Goal: Transaction & Acquisition: Subscribe to service/newsletter

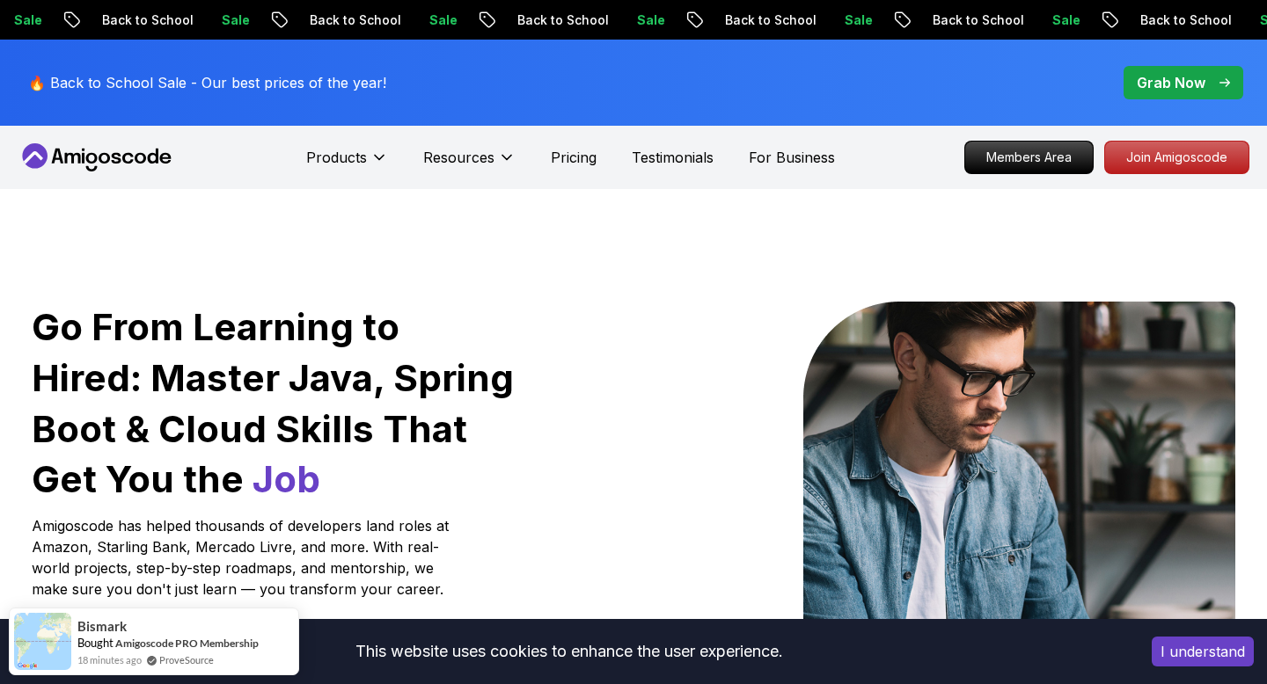
click at [1187, 148] on p "Join Amigoscode" at bounding box center [1176, 157] width 136 height 30
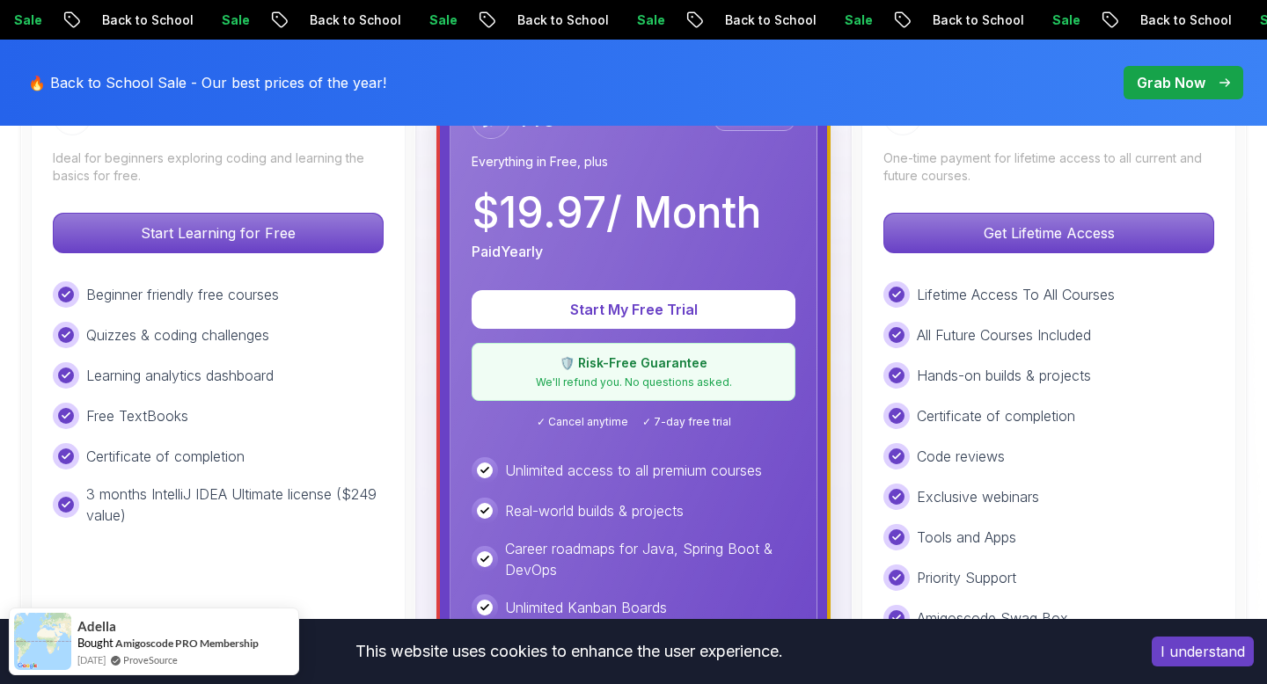
scroll to position [580, 0]
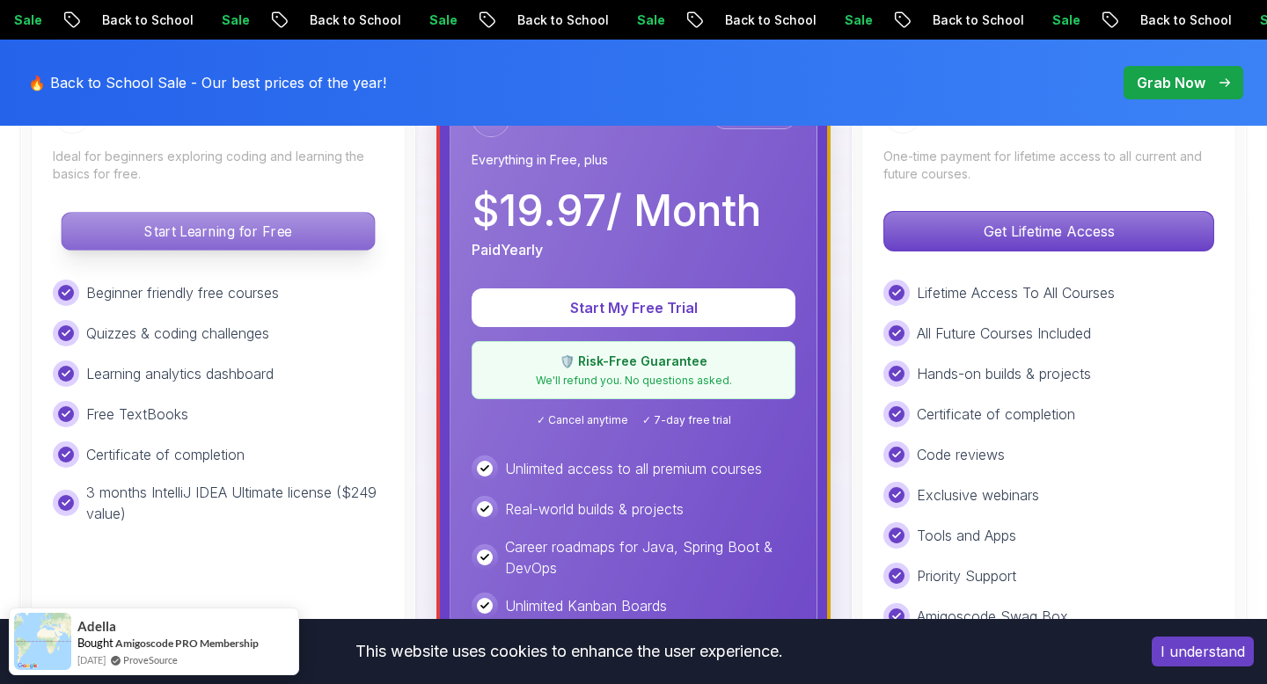
click at [276, 232] on p "Start Learning for Free" at bounding box center [218, 231] width 312 height 37
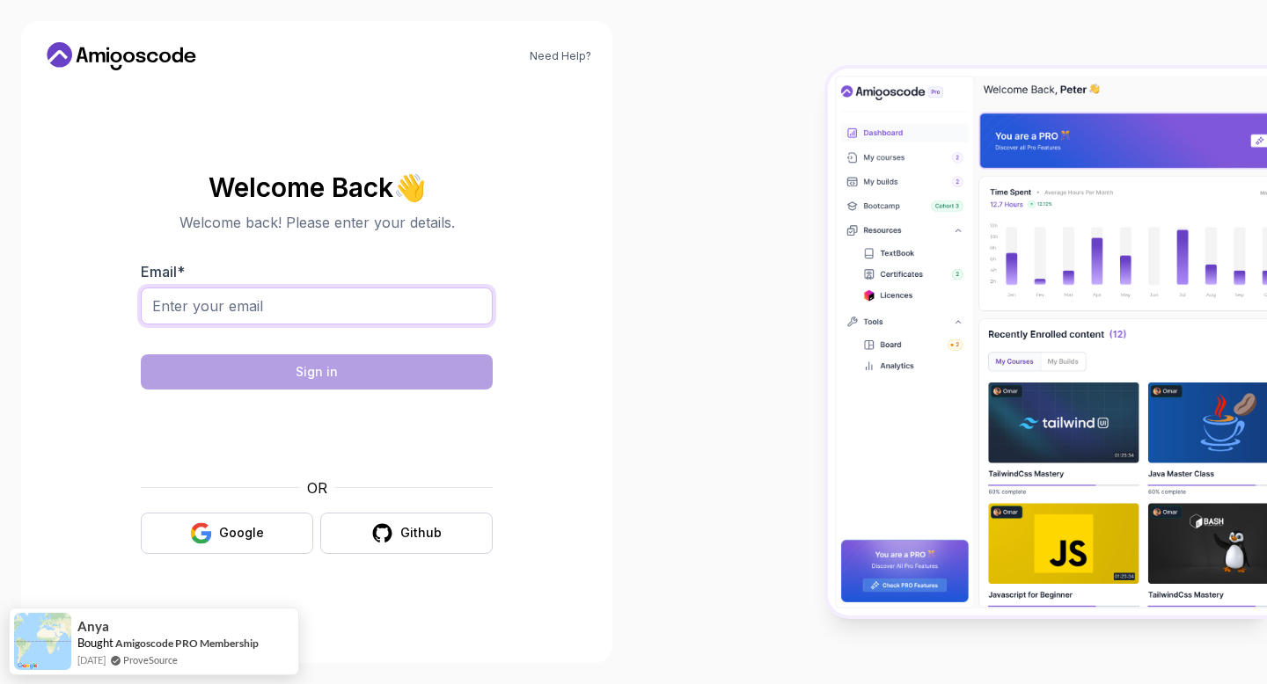
click at [263, 288] on input "Email *" at bounding box center [317, 306] width 352 height 37
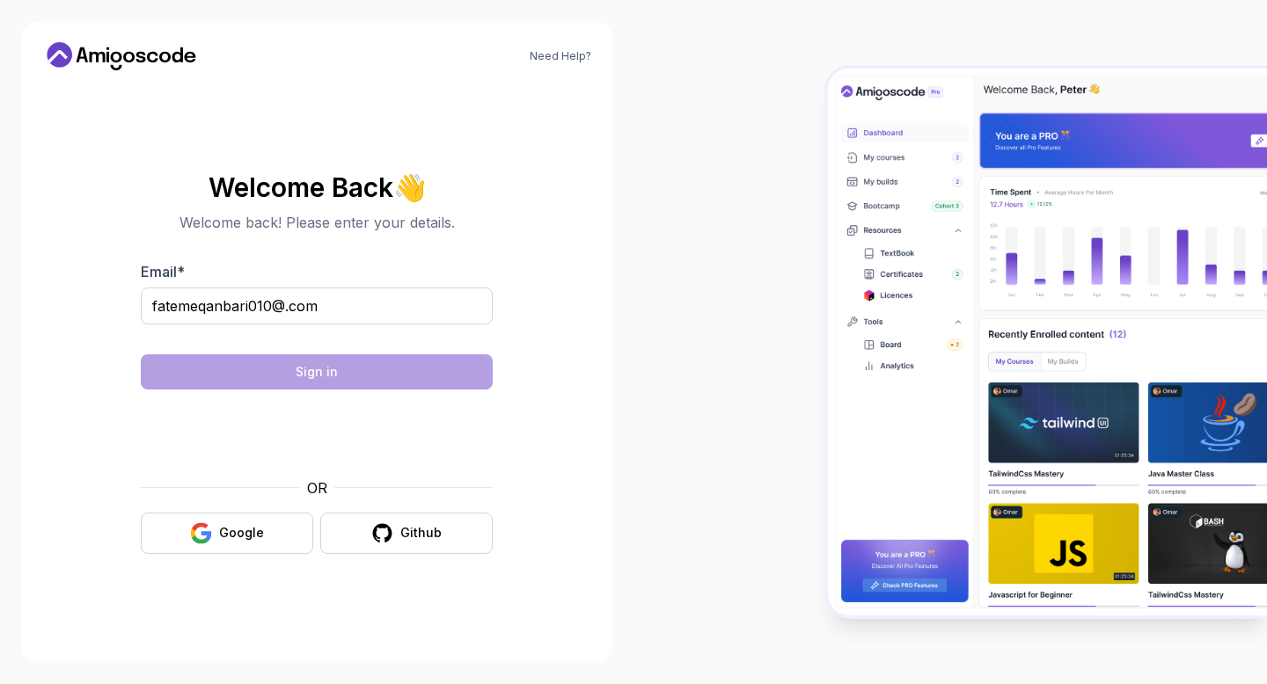
click at [262, 339] on div at bounding box center [317, 336] width 352 height 16
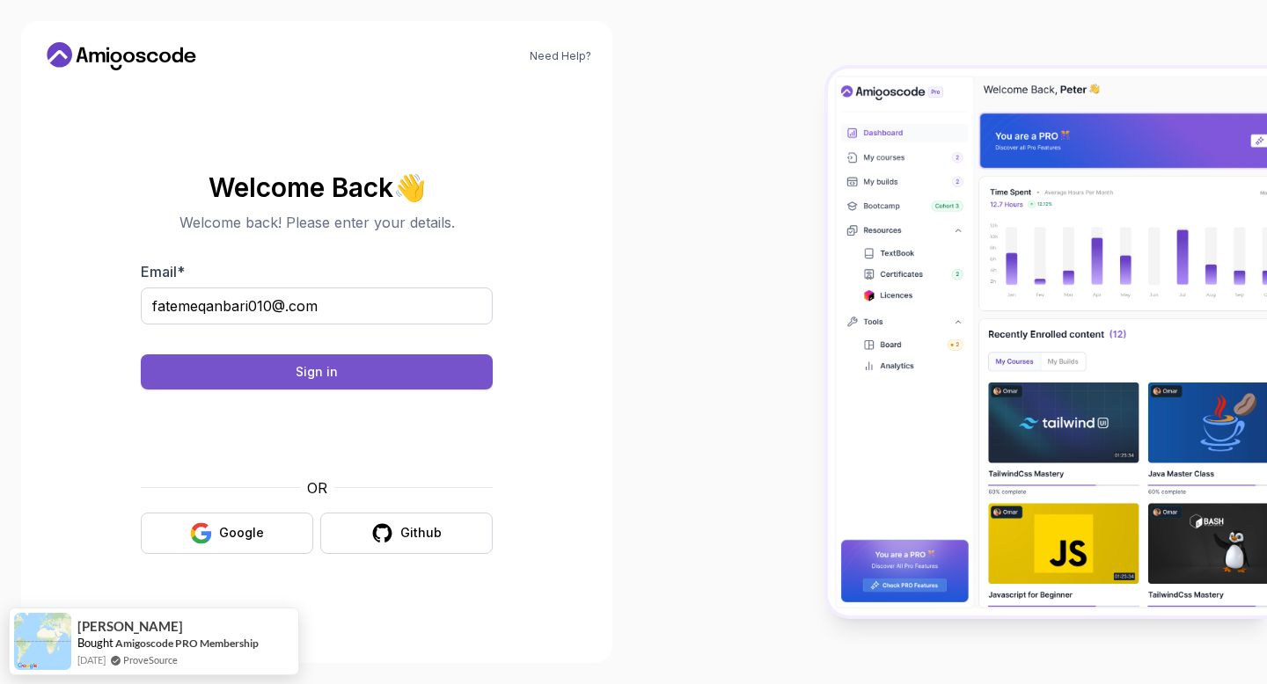
click at [348, 369] on button "Sign in" at bounding box center [317, 371] width 352 height 35
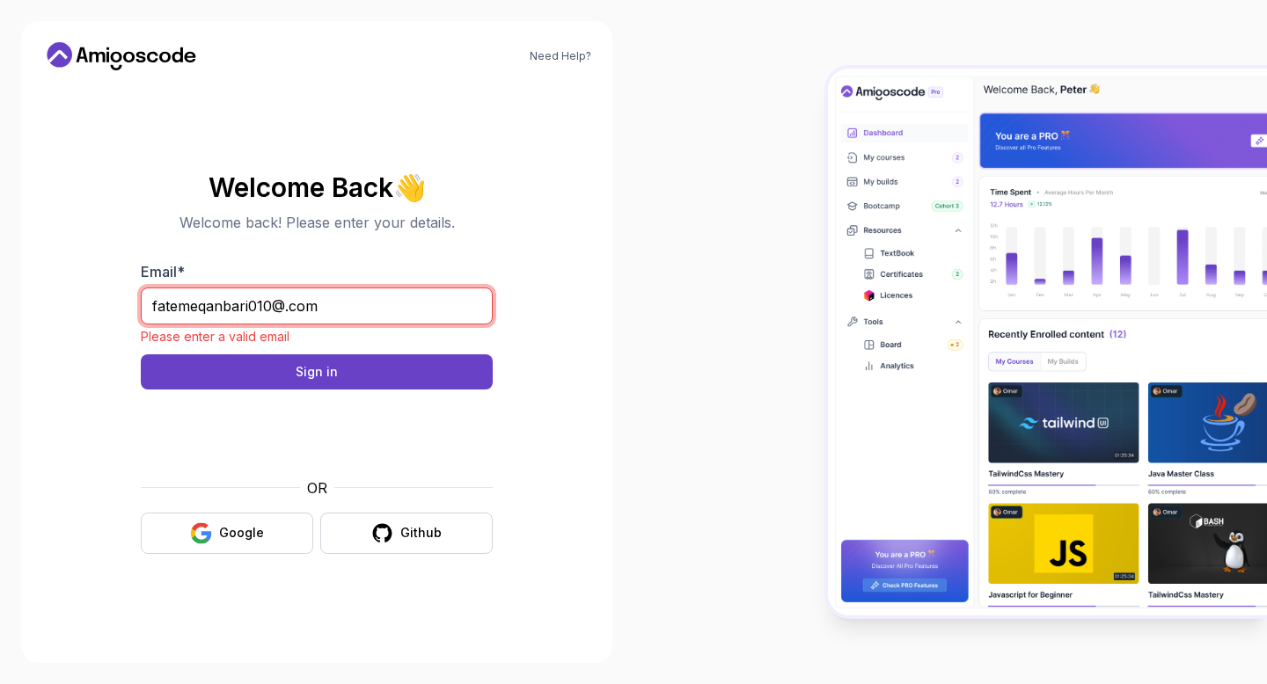
click at [351, 310] on input "fatemeqanbari010@.com" at bounding box center [317, 306] width 352 height 37
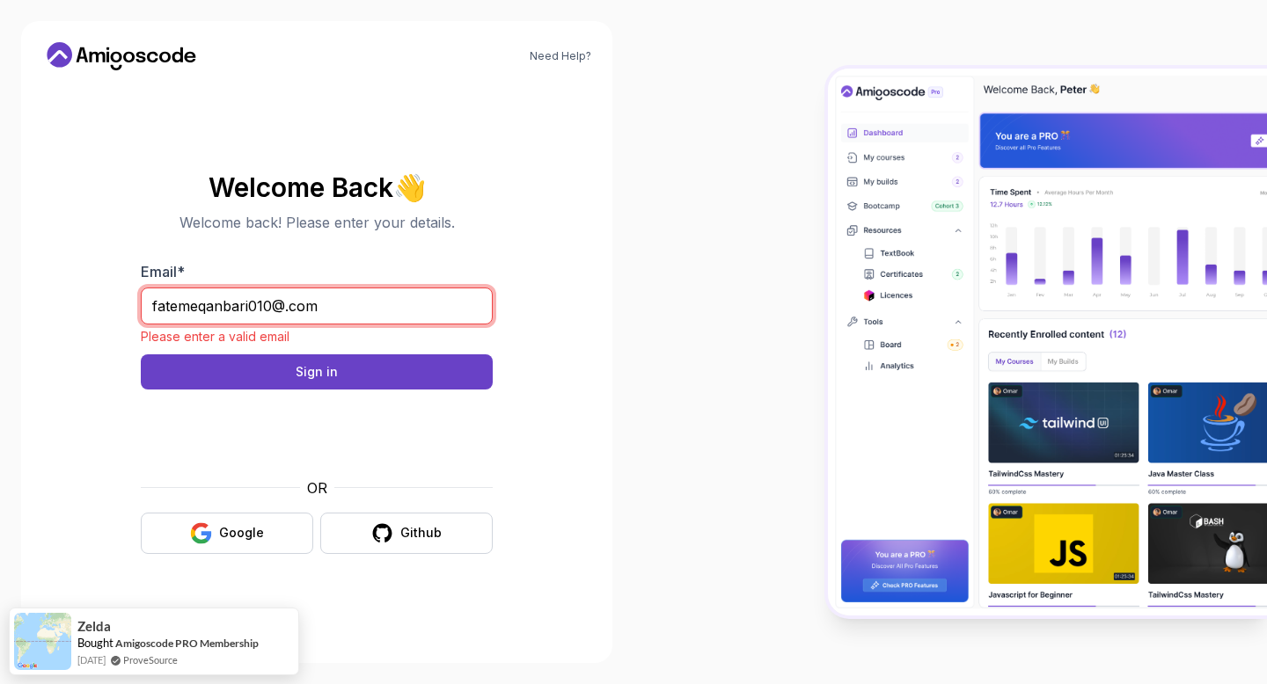
click at [287, 309] on input "fatemeqanbari010@.com" at bounding box center [317, 306] width 352 height 37
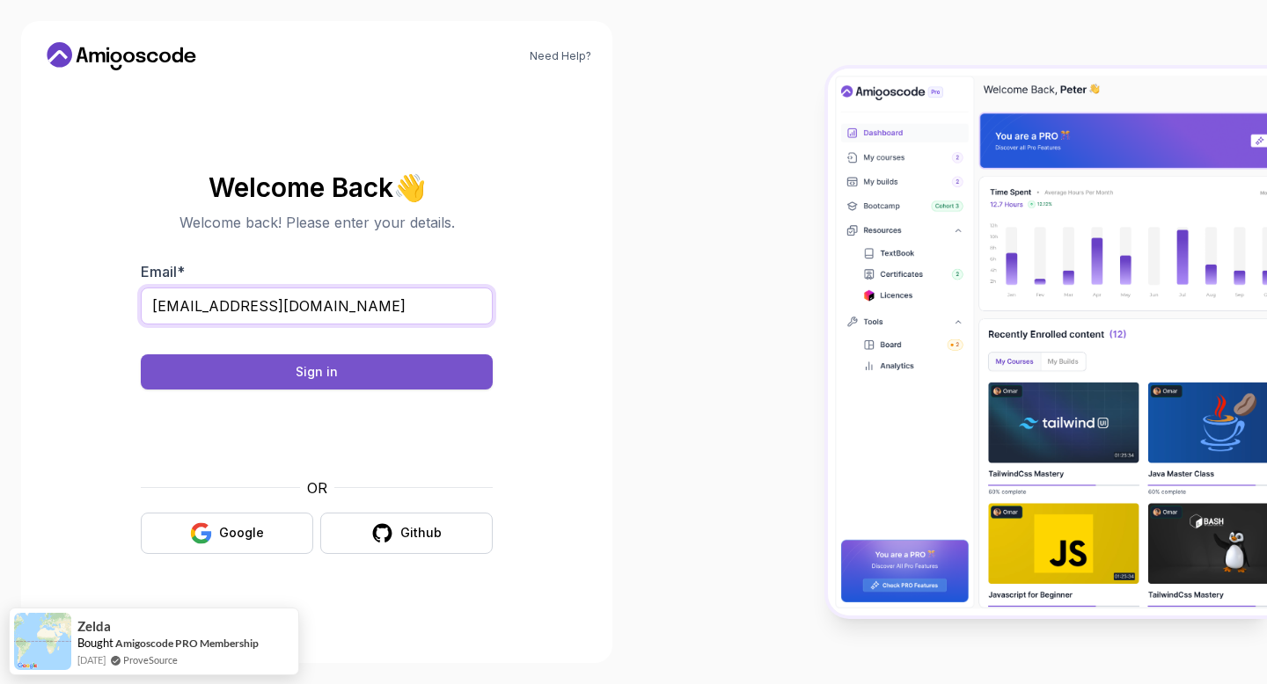
type input "[EMAIL_ADDRESS][DOMAIN_NAME]"
click at [330, 373] on div "Sign in" at bounding box center [317, 372] width 42 height 18
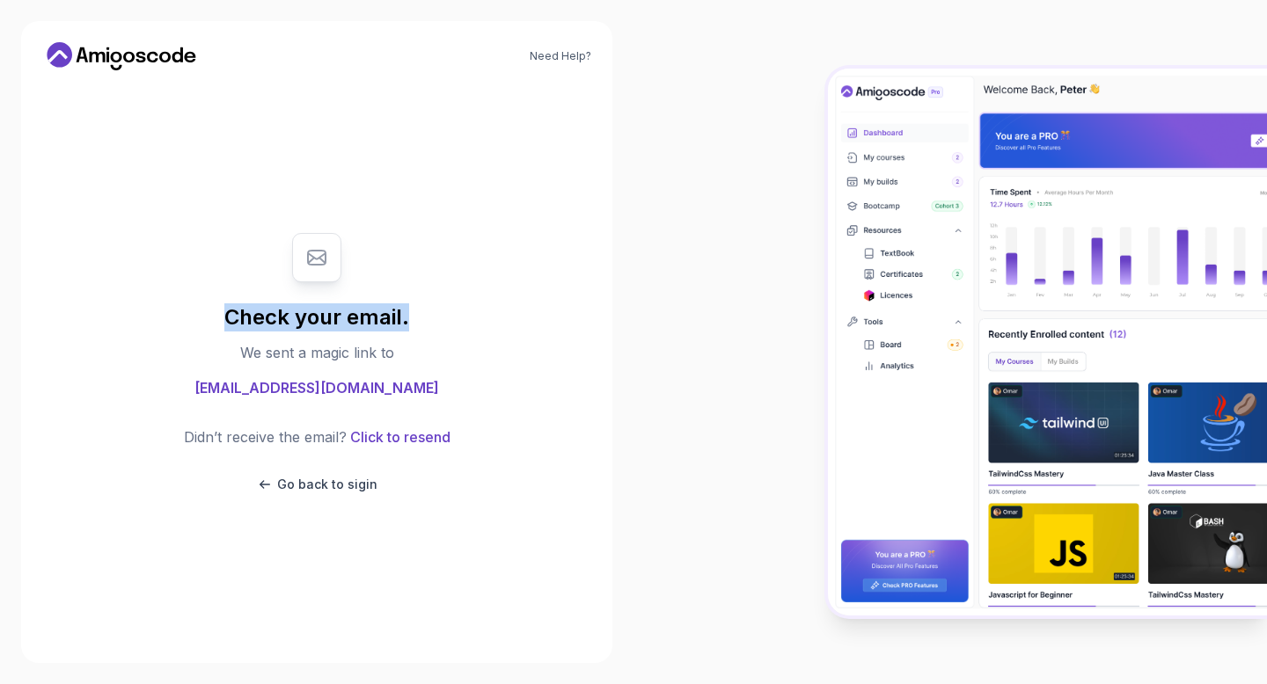
drag, startPoint x: 420, startPoint y: 349, endPoint x: 201, endPoint y: 262, distance: 234.9
click at [201, 262] on div "Check your email. We sent a magic link to [EMAIL_ADDRESS][DOMAIN_NAME] Didn’t r…" at bounding box center [317, 364] width 352 height 296
click at [185, 312] on div "Check your email. We sent a magic link to [EMAIL_ADDRESS][DOMAIN_NAME] Didn’t r…" at bounding box center [317, 364] width 352 height 296
click at [387, 355] on p "We sent a magic link to" at bounding box center [317, 352] width 154 height 21
